Goal: Obtain resource: Download file/media

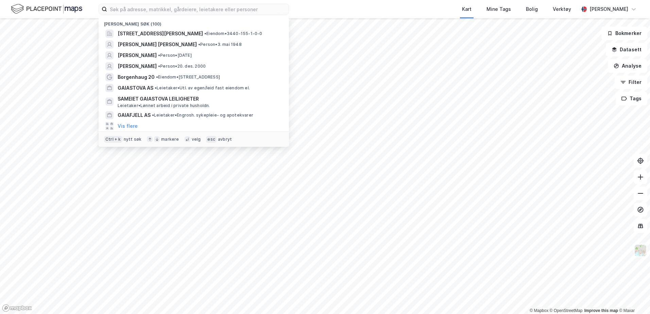
click at [313, 3] on div "Nylige søk (100) [STREET_ADDRESS] • Eiendom • 3440-155-1-0-0 [PERSON_NAME] [PER…" at bounding box center [325, 9] width 650 height 18
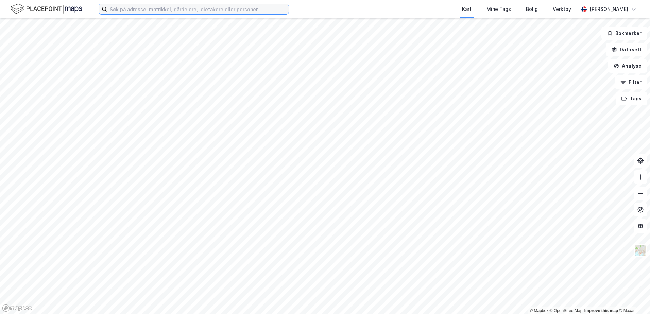
click at [191, 12] on input at bounding box center [198, 9] width 182 height 10
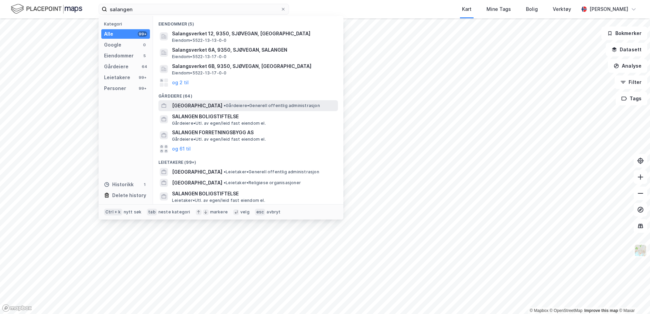
click at [204, 107] on span "[GEOGRAPHIC_DATA]" at bounding box center [197, 106] width 50 height 8
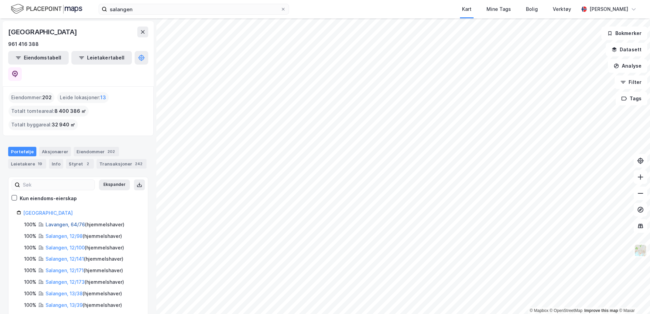
click at [62, 222] on link "Lavangen, 64/76" at bounding box center [65, 225] width 39 height 6
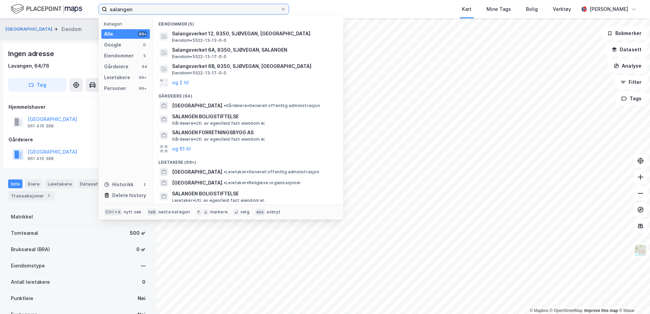
drag, startPoint x: 141, startPoint y: 11, endPoint x: -1, endPoint y: -33, distance: 149.3
click at [0, 0] on html "salangen Kategori Alle 99+ Google 0 Eiendommer 5 Gårdeiere 64 Leietakere 99+ Pe…" at bounding box center [325, 157] width 650 height 314
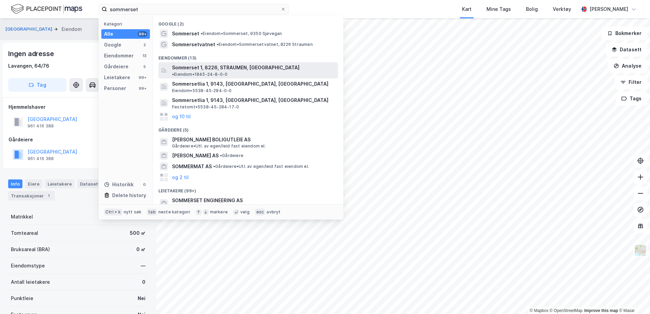
click at [212, 68] on span "Sommerset 1, 8226, STRAUMEN, [GEOGRAPHIC_DATA]" at bounding box center [236, 68] width 128 height 8
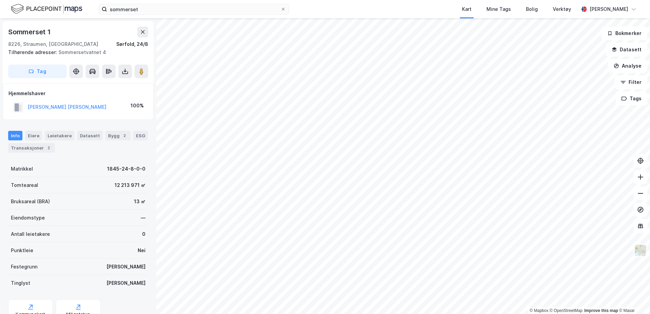
click at [548, 314] on html "sommerset Kart Mine Tags [PERSON_NAME] Verktøy [PERSON_NAME] © Mapbox © OpenStr…" at bounding box center [325, 157] width 650 height 314
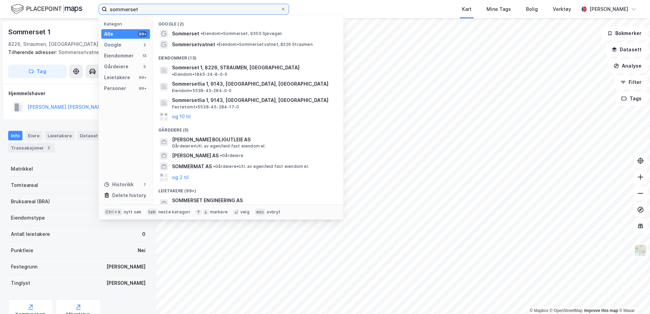
drag, startPoint x: 177, startPoint y: 7, endPoint x: 19, endPoint y: -14, distance: 158.9
click at [19, 0] on html "sommerset Kategori Alle 99+ Google 2 Eiendommer 13 Gårdeiere 5 Leietakere 99+ P…" at bounding box center [325, 157] width 650 height 314
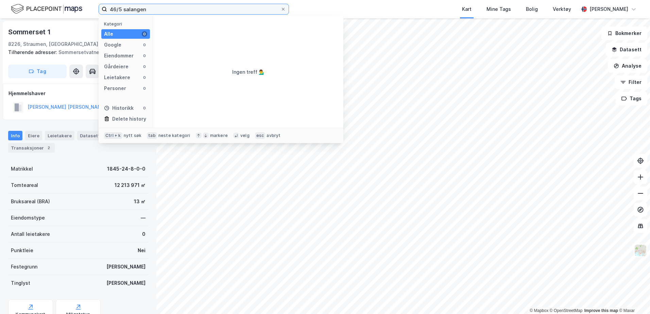
type input "46/5 salangen"
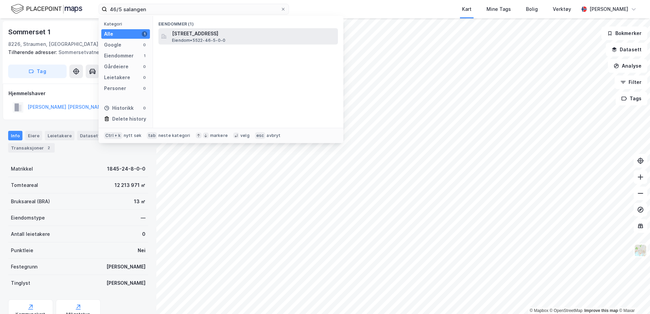
click at [193, 30] on span "[STREET_ADDRESS]" at bounding box center [253, 34] width 163 height 8
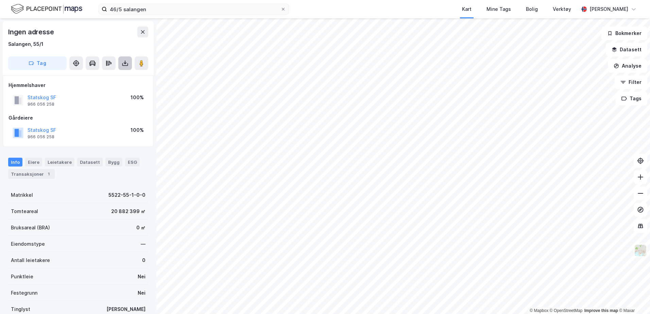
click at [125, 63] on icon at bounding box center [125, 63] width 1 height 4
click at [109, 77] on div "Last ned grunnbok" at bounding box center [91, 76] width 39 height 5
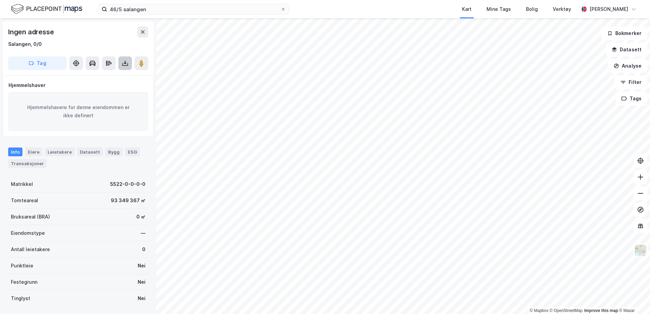
click at [124, 66] on icon at bounding box center [125, 64] width 6 height 3
click at [103, 75] on div "Last ned grunnbok" at bounding box center [91, 76] width 39 height 5
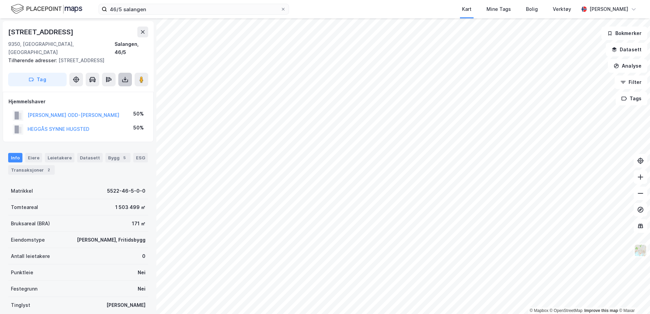
click at [123, 79] on icon at bounding box center [125, 79] width 7 height 7
click at [107, 95] on div "Last ned grunnbok" at bounding box center [91, 92] width 39 height 5
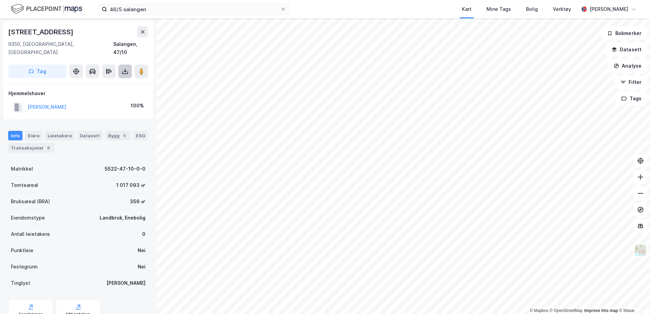
click at [121, 65] on button at bounding box center [125, 72] width 14 height 14
click at [110, 82] on div "Last ned grunnbok" at bounding box center [91, 84] width 39 height 5
click at [125, 68] on icon at bounding box center [125, 71] width 7 height 7
click at [104, 82] on div "Last ned grunnbok" at bounding box center [91, 84] width 39 height 5
